Goal: Check status

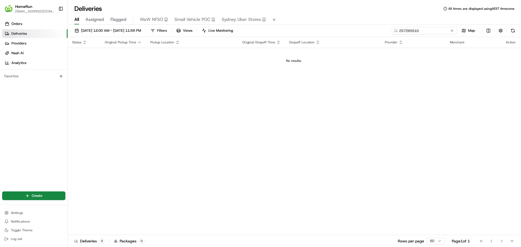
click at [425, 31] on input "257265510" at bounding box center [424, 31] width 65 height 8
paste input "65612915"
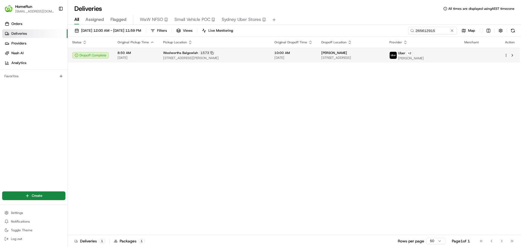
click at [375, 54] on div "[PERSON_NAME]" at bounding box center [351, 53] width 59 height 4
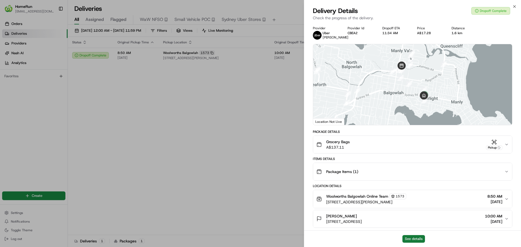
click at [411, 242] on button "See details" at bounding box center [414, 239] width 23 height 8
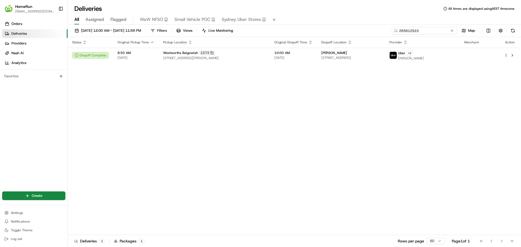
click at [429, 31] on input "265612915" at bounding box center [424, 31] width 65 height 8
paste input "901966"
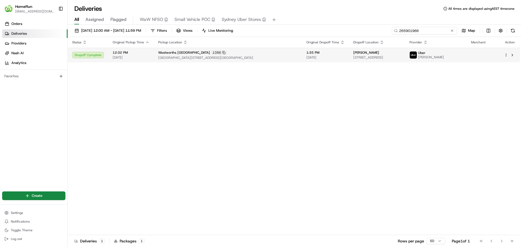
type input "265901966"
click at [320, 56] on span "[DATE]" at bounding box center [326, 57] width 38 height 4
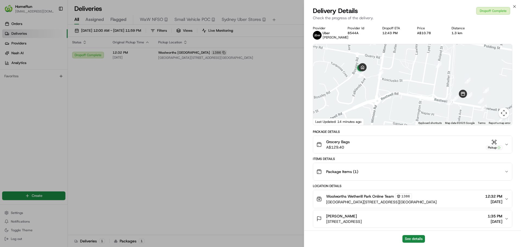
click at [508, 175] on button "Package Items ( 1 )" at bounding box center [412, 171] width 199 height 17
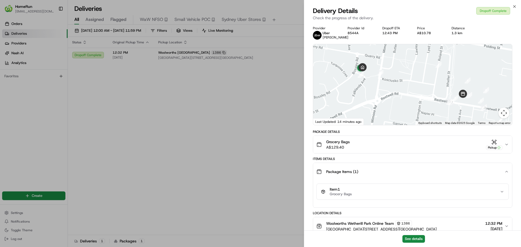
click at [507, 174] on icon "button" at bounding box center [507, 172] width 4 height 4
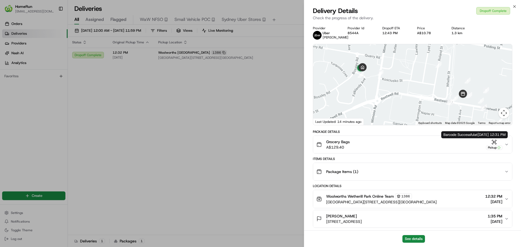
click at [503, 143] on div "Grocery Bags A$129.40 Pickup" at bounding box center [411, 144] width 188 height 11
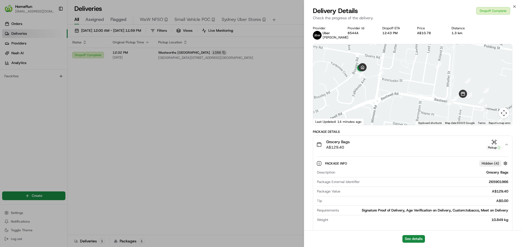
click at [497, 164] on span "Hidden ( 4 )" at bounding box center [490, 163] width 17 height 5
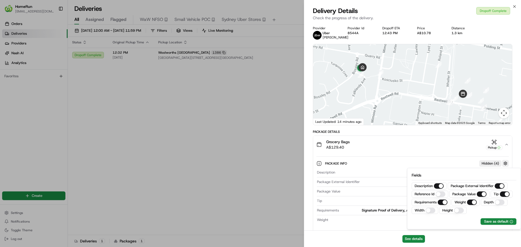
click at [505, 164] on button "button" at bounding box center [505, 163] width 7 height 7
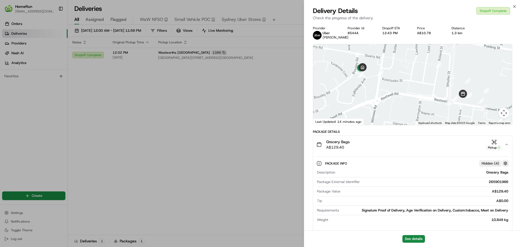
click at [508, 163] on button "button" at bounding box center [505, 163] width 7 height 7
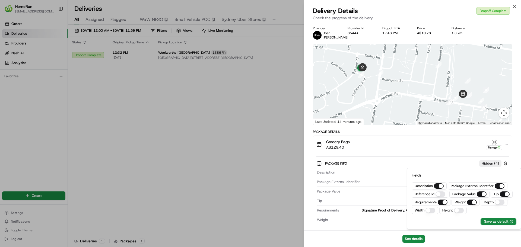
click at [435, 159] on div "Package Info Hidden ( 4 ) Description Grocery Bags Package External Identifier …" at bounding box center [413, 191] width 193 height 68
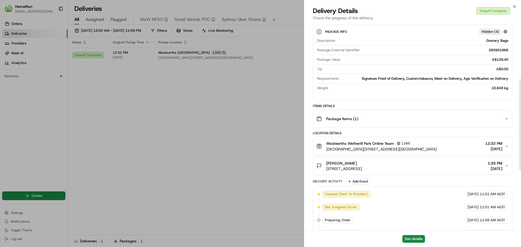
scroll to position [127, 0]
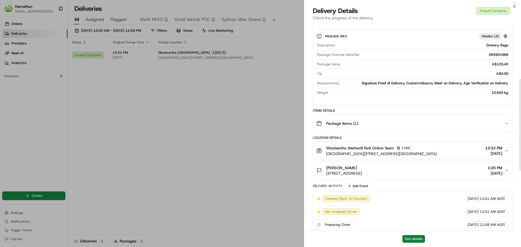
click at [419, 241] on button "See details" at bounding box center [414, 239] width 23 height 8
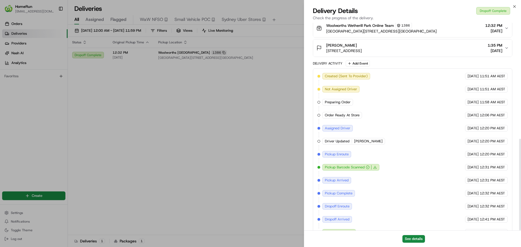
scroll to position [263, 0]
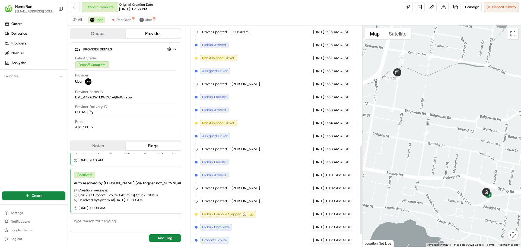
scroll to position [325, 0]
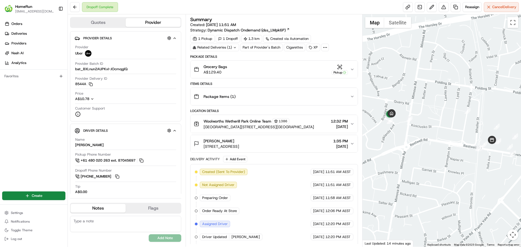
click at [354, 98] on icon "button" at bounding box center [352, 97] width 4 height 4
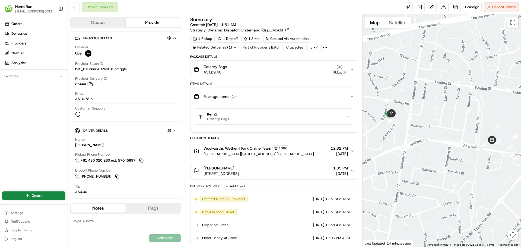
click at [352, 117] on button "Item 1 Grocery Bags" at bounding box center [274, 117] width 160 height 16
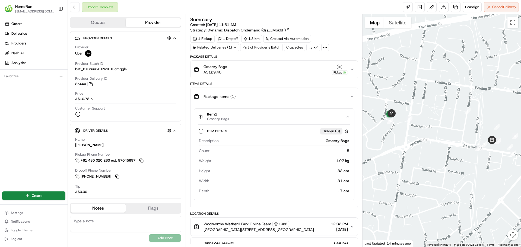
click at [352, 117] on button "Item 1 Grocery Bags" at bounding box center [274, 117] width 160 height 16
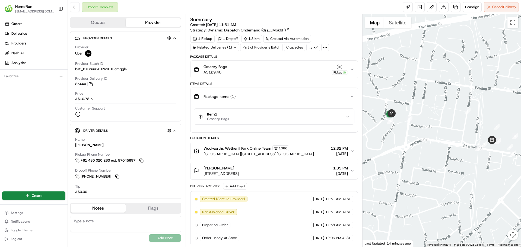
click at [353, 100] on button "Package Items ( 1 )" at bounding box center [274, 96] width 167 height 17
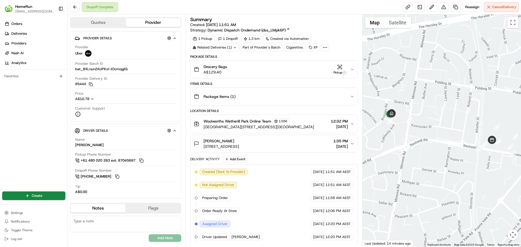
click at [357, 71] on button "Grocery Bags A$129.40 Pickup" at bounding box center [274, 69] width 167 height 17
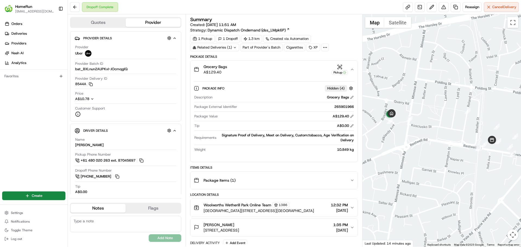
click at [353, 71] on icon "button" at bounding box center [352, 69] width 4 height 4
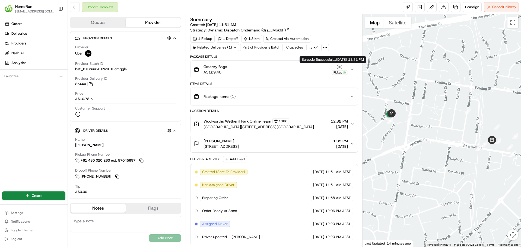
click at [342, 71] on div "Pickup" at bounding box center [340, 72] width 16 height 5
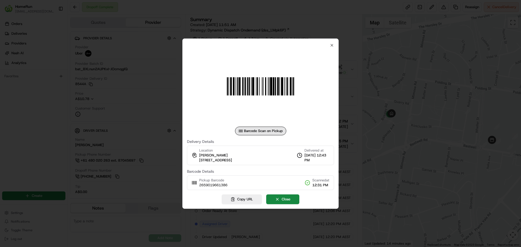
click at [334, 45] on div "Barcode Scan on Pickup Delivery Details Location [GEOGRAPHIC_DATA][PERSON_NAME]…" at bounding box center [261, 124] width 156 height 171
click at [333, 46] on icon "button" at bounding box center [332, 45] width 2 height 2
